Goal: Task Accomplishment & Management: Use online tool/utility

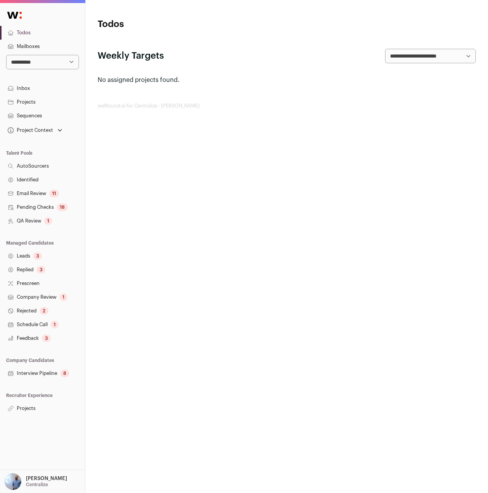
click at [39, 405] on link "Projects" at bounding box center [42, 409] width 85 height 14
click at [48, 64] on select "**********" at bounding box center [42, 62] width 73 height 14
select select "*"
click at [6, 55] on select "**********" at bounding box center [42, 62] width 73 height 14
click at [35, 410] on link "Projects" at bounding box center [42, 409] width 85 height 14
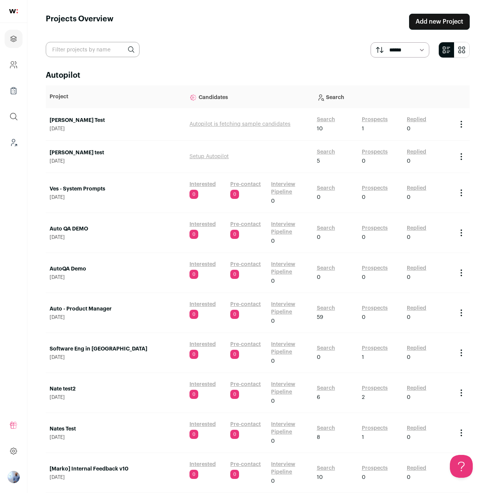
click at [325, 192] on div "Search 0" at bounding box center [338, 192] width 42 height 17
click at [326, 186] on link "Search" at bounding box center [326, 188] width 18 height 8
click at [321, 307] on link "Search" at bounding box center [326, 308] width 18 height 8
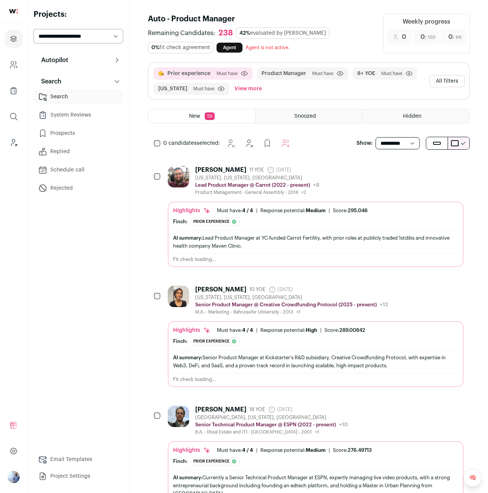
click at [445, 83] on button "All filters" at bounding box center [446, 81] width 35 height 12
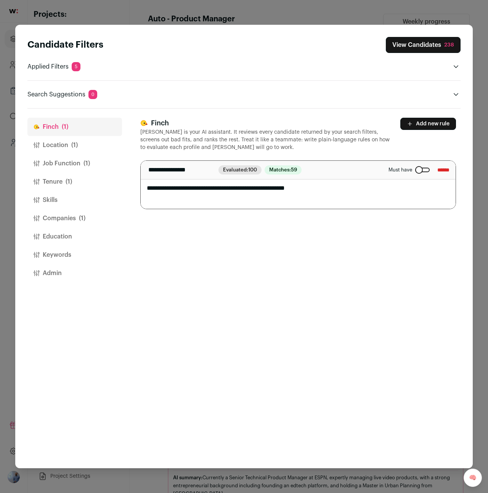
click at [71, 168] on button "Job Function (1)" at bounding box center [74, 163] width 94 height 18
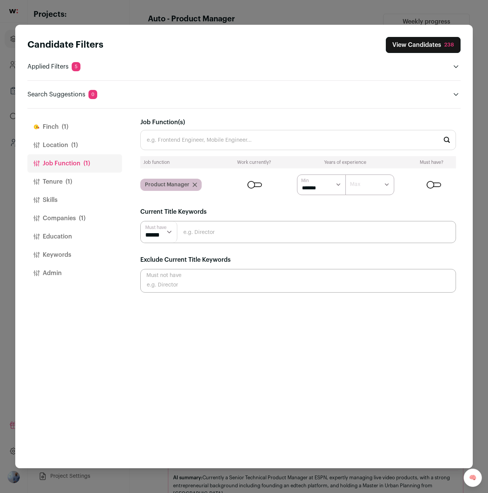
click at [437, 183] on div "Close modal via background" at bounding box center [433, 185] width 14 height 5
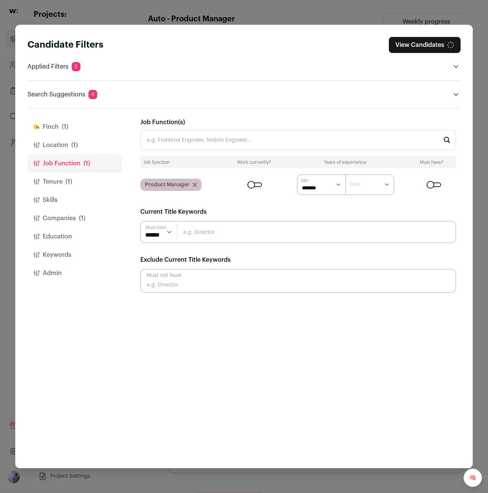
click at [414, 33] on header "Candidate Filters View Candidates Applied Filters 5 Prior experience Must have …" at bounding box center [243, 67] width 433 height 84
click at [411, 43] on button "View Candidates" at bounding box center [425, 45] width 72 height 16
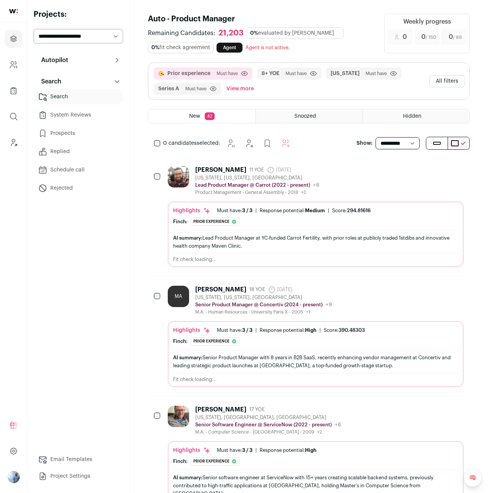
click at [443, 84] on button "All filters" at bounding box center [446, 81] width 35 height 12
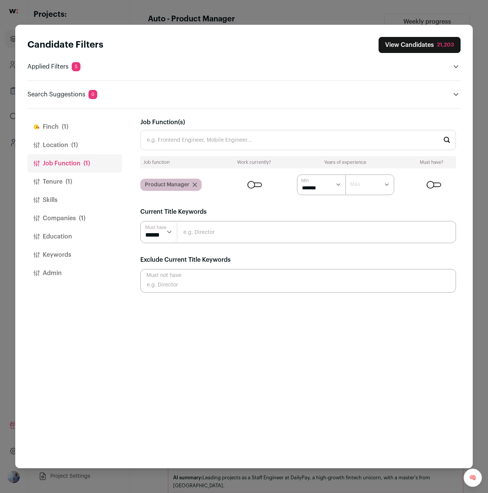
click at [66, 187] on button "Tenure (1)" at bounding box center [74, 182] width 94 height 18
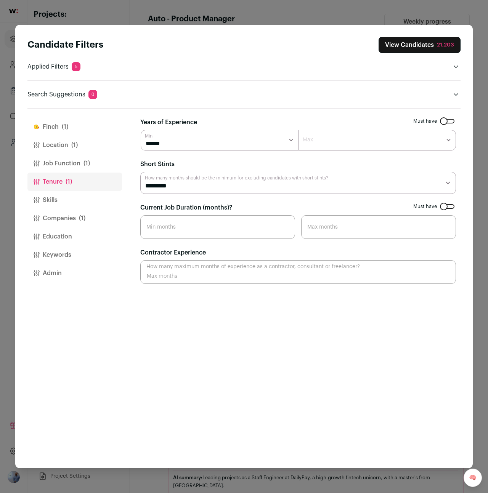
click at [151, 142] on select "******* ****** ******* ******* ******* ******* ******* ******* ******* ******* …" at bounding box center [220, 140] width 158 height 21
